Goal: Use online tool/utility: Use online tool/utility

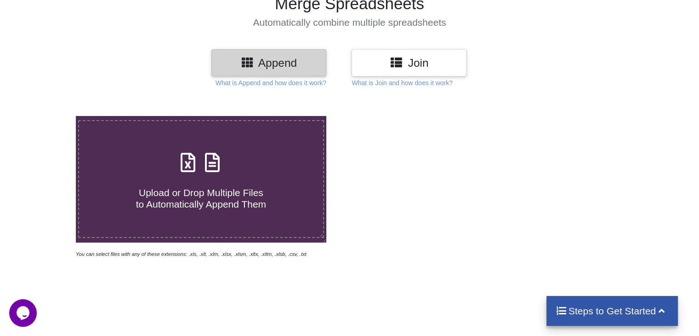
scroll to position [86, 0]
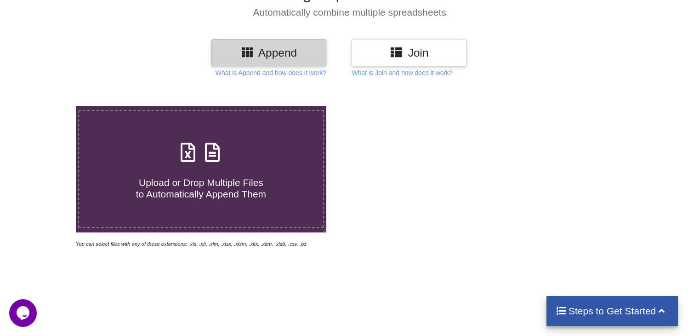
click at [189, 157] on icon at bounding box center [188, 147] width 23 height 19
click at [48, 106] on input "Upload or Drop Multiple Files to Automatically Append Them" at bounding box center [48, 106] width 0 height 0
type input "C:\fakepath\Excel_17590658214.xlsx"
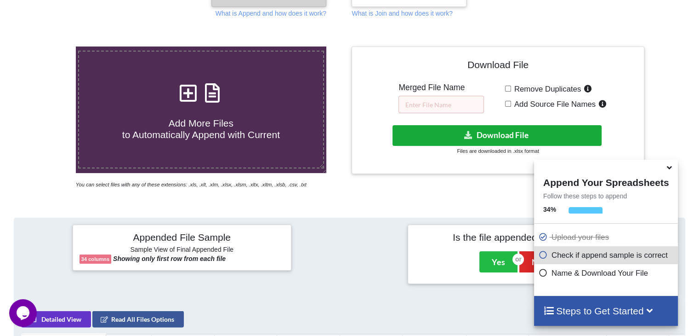
scroll to position [147, 0]
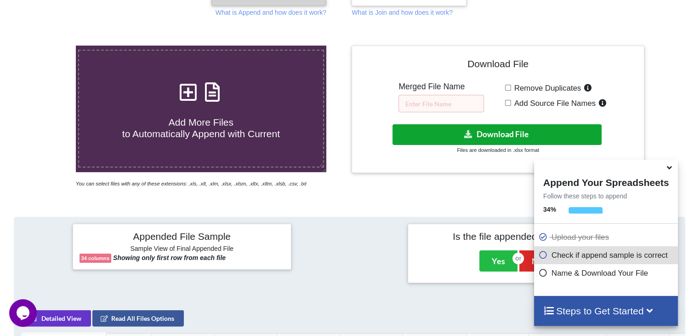
click at [479, 134] on button "Download File" at bounding box center [497, 134] width 209 height 21
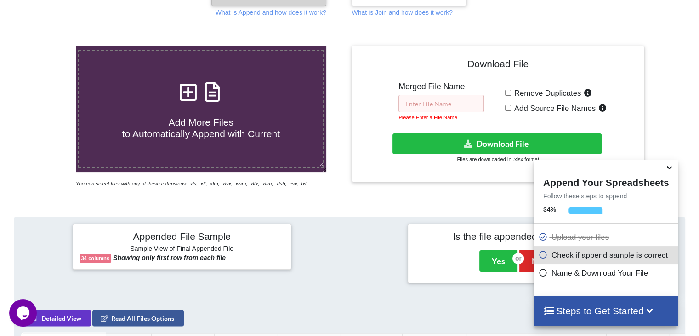
click at [443, 109] on input "text" at bounding box center [442, 103] width 86 height 17
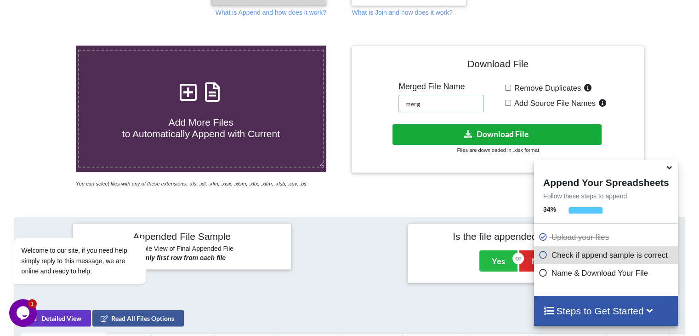
type input "merg"
click at [493, 132] on button "Download File" at bounding box center [497, 134] width 209 height 21
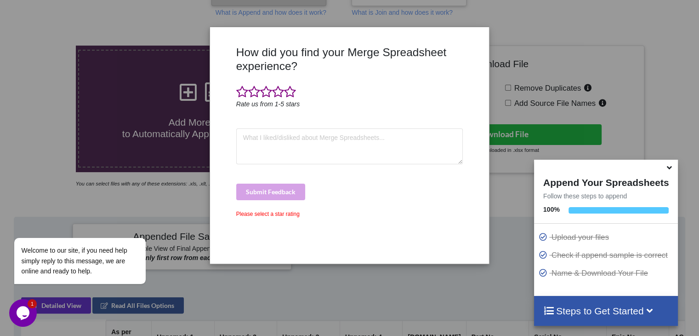
click at [668, 170] on icon at bounding box center [670, 166] width 10 height 8
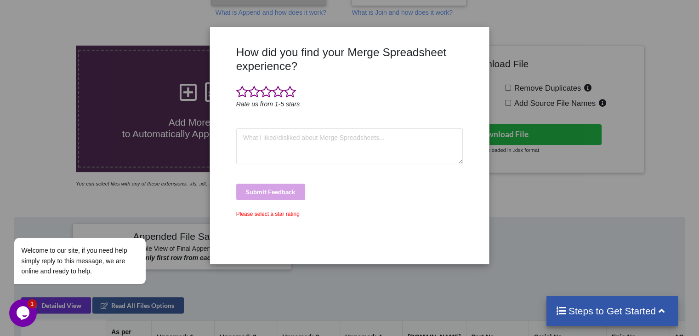
click at [585, 34] on div "How did you find your Merge Spreadsheet experience? Rate us from 1-5 stars Subm…" at bounding box center [349, 168] width 699 height 336
